Goal: Task Accomplishment & Management: Use online tool/utility

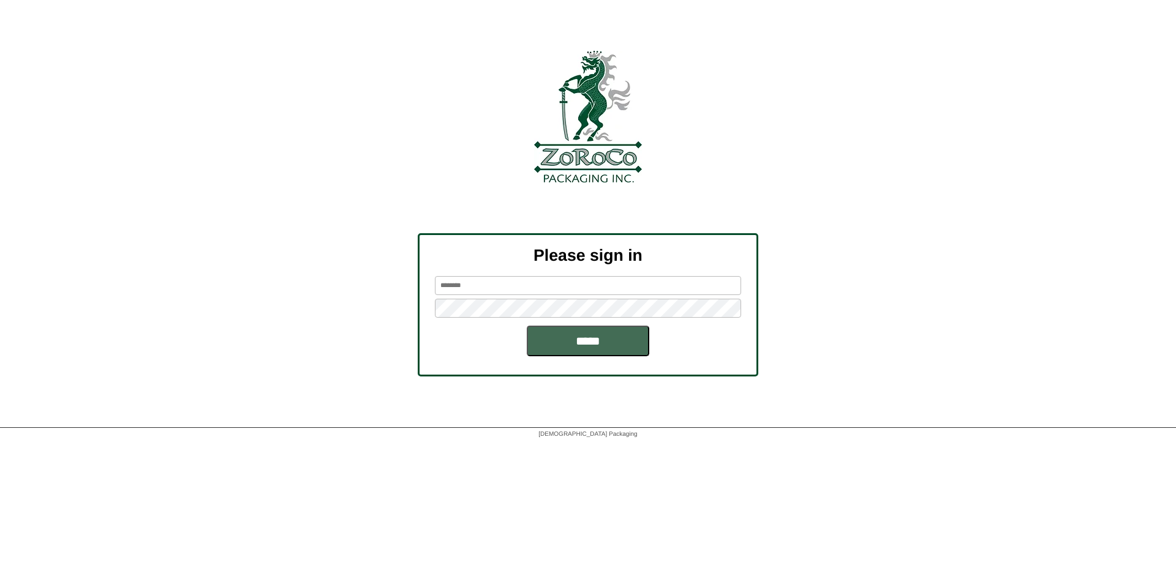
type input "*****"
click at [589, 337] on input "*****" at bounding box center [588, 341] width 122 height 31
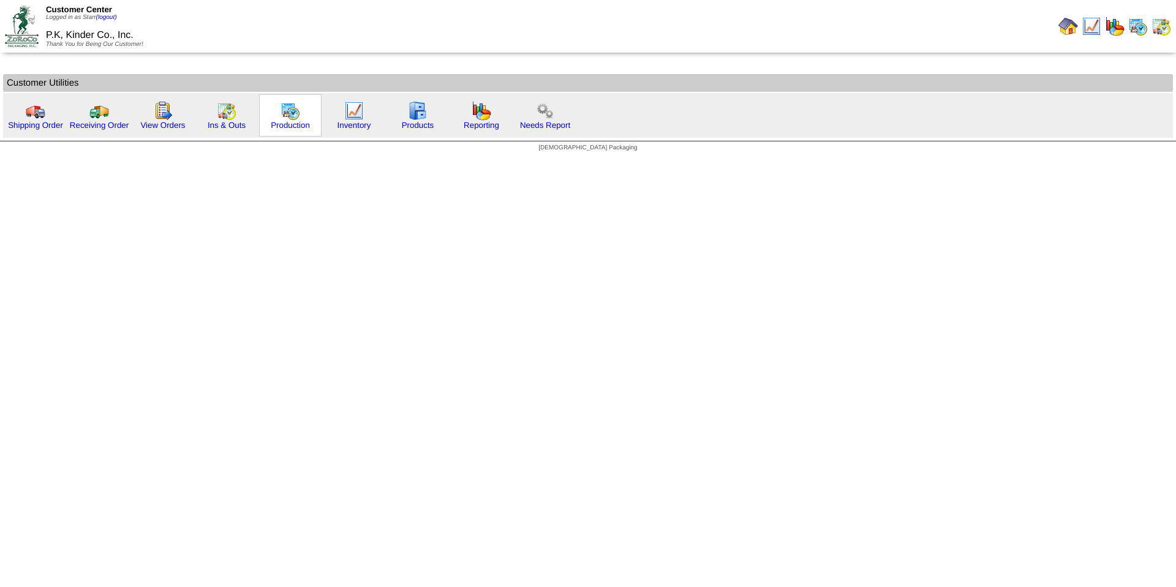
click at [282, 118] on img at bounding box center [290, 111] width 20 height 20
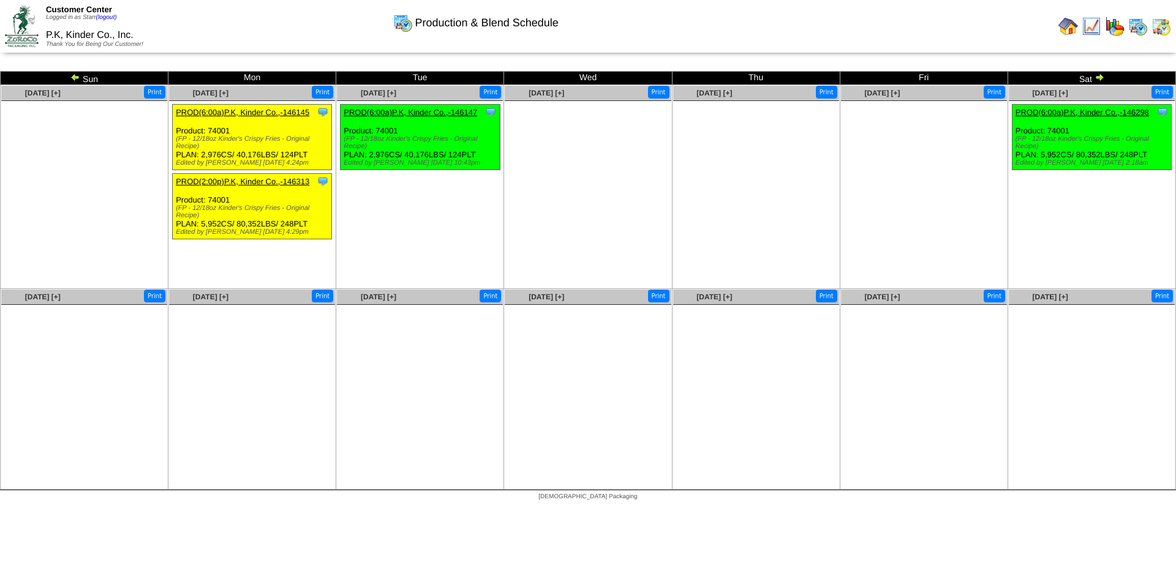
click at [77, 76] on img at bounding box center [75, 77] width 10 height 10
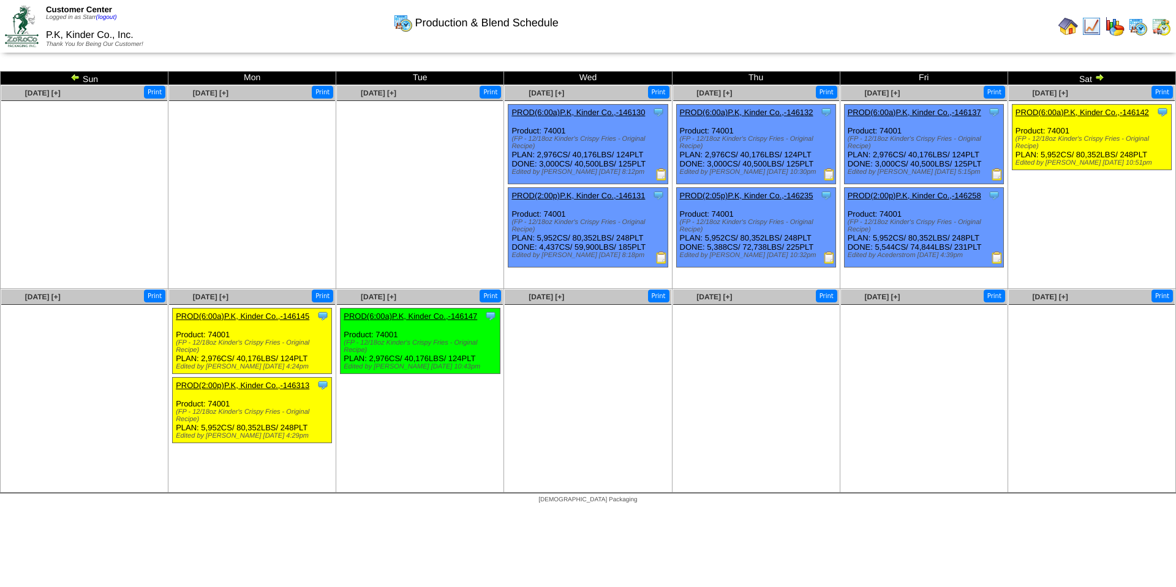
click at [827, 175] on img at bounding box center [829, 174] width 12 height 12
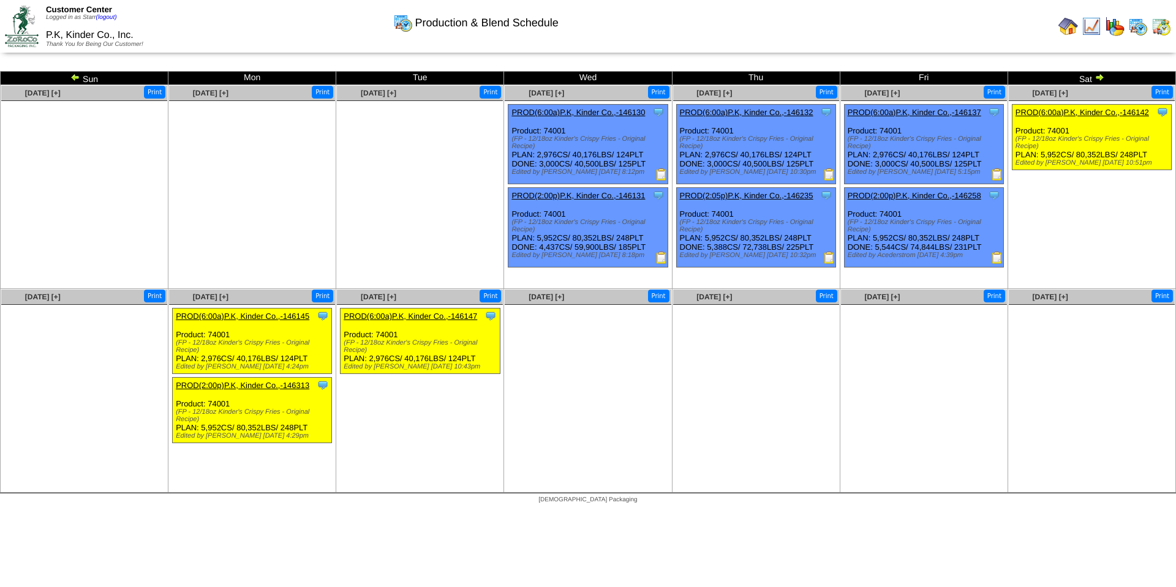
click at [831, 255] on img at bounding box center [829, 258] width 12 height 12
click at [997, 172] on img at bounding box center [997, 174] width 12 height 12
click at [998, 176] on img at bounding box center [997, 174] width 12 height 12
click at [996, 257] on img at bounding box center [997, 258] width 12 height 12
click at [1098, 79] on img at bounding box center [1099, 77] width 10 height 10
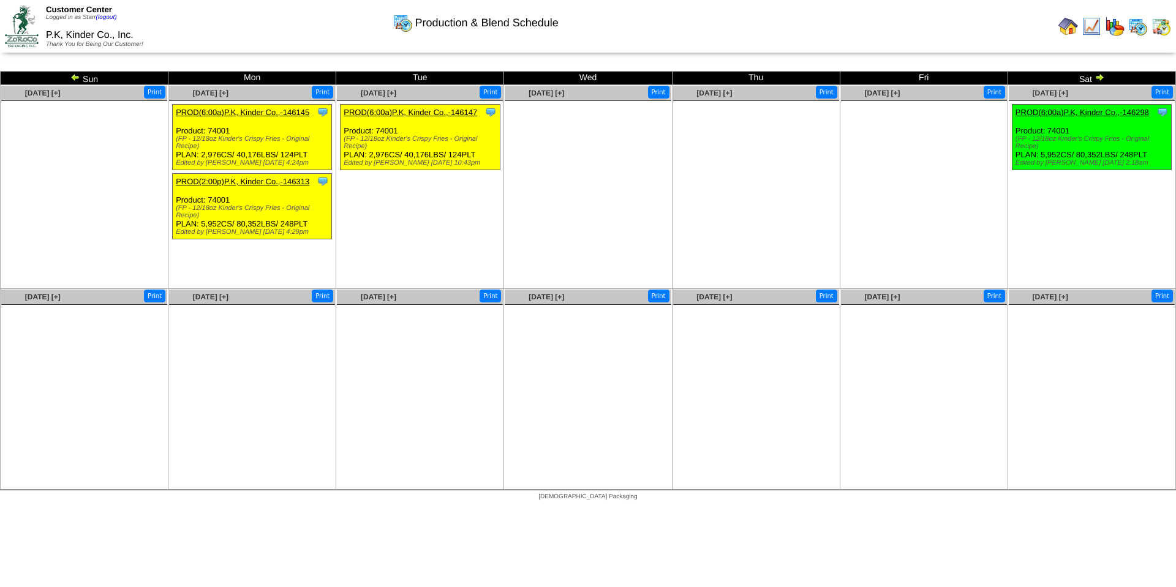
click at [75, 75] on img at bounding box center [75, 77] width 10 height 10
